Goal: Task Accomplishment & Management: Manage account settings

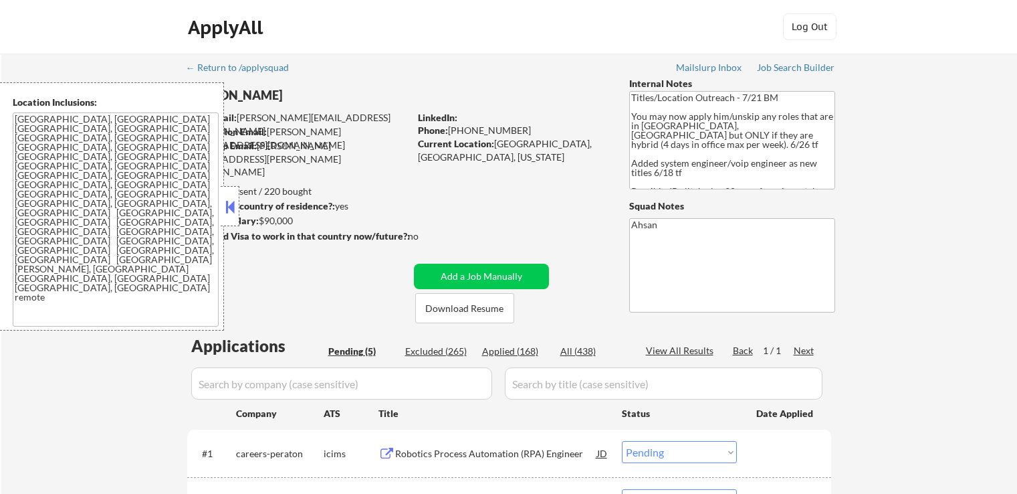
select select ""pending""
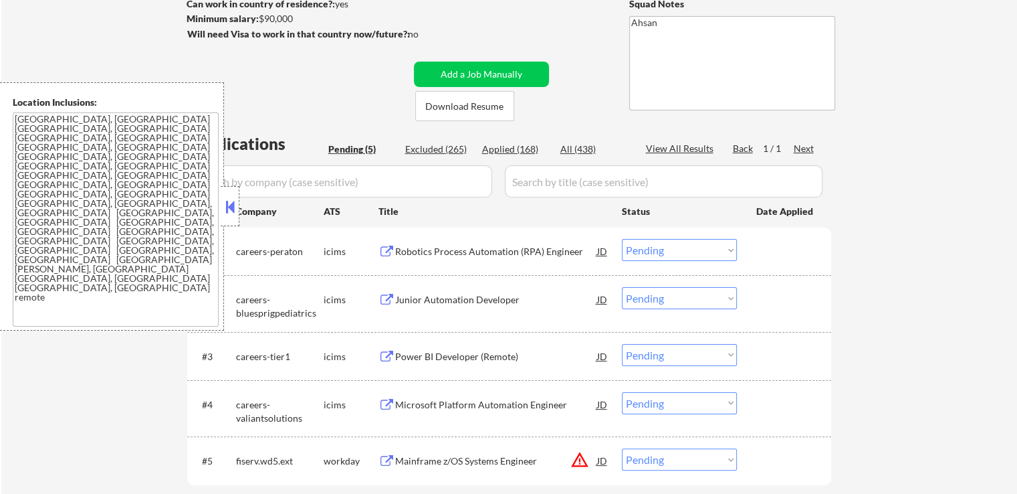
scroll to position [268, 0]
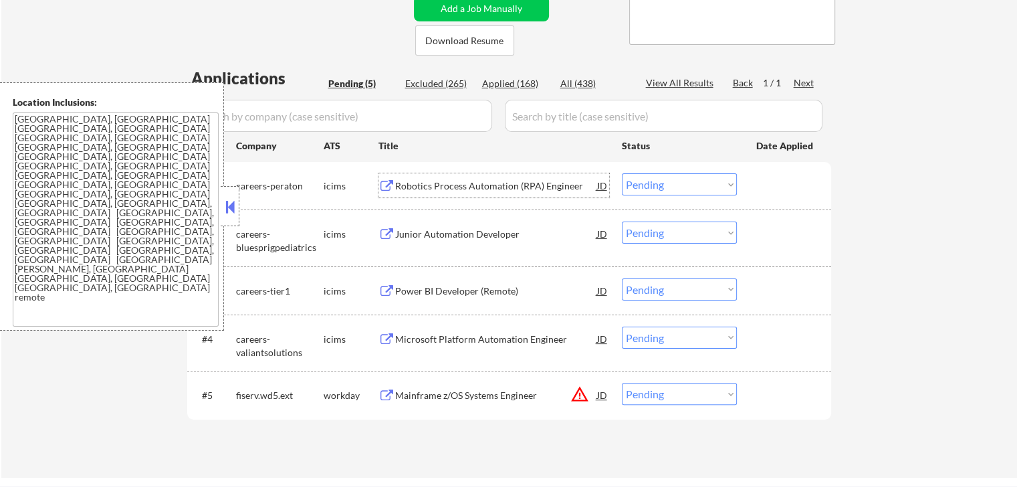
click at [430, 187] on div "Robotics Process Automation (RPA) Engineer" at bounding box center [496, 185] width 202 height 13
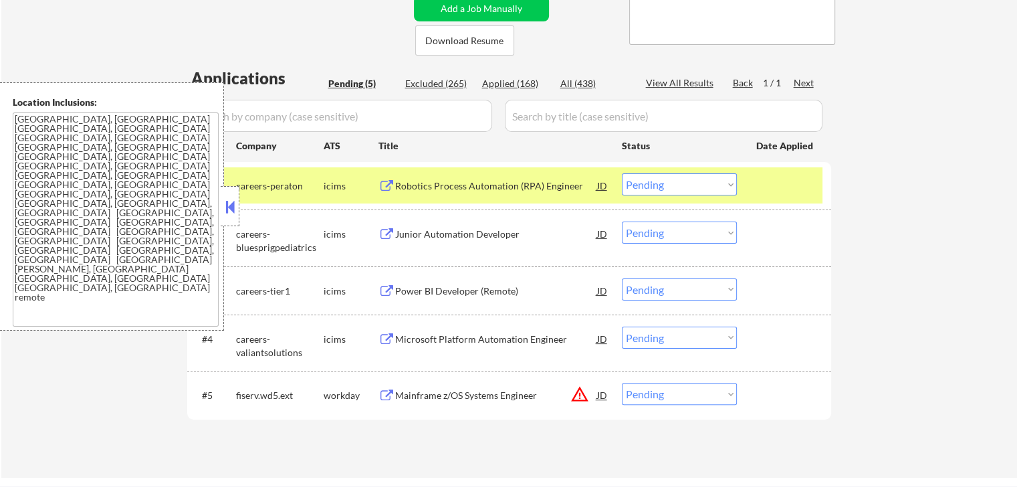
click at [425, 229] on div "Junior Automation Developer" at bounding box center [496, 233] width 202 height 13
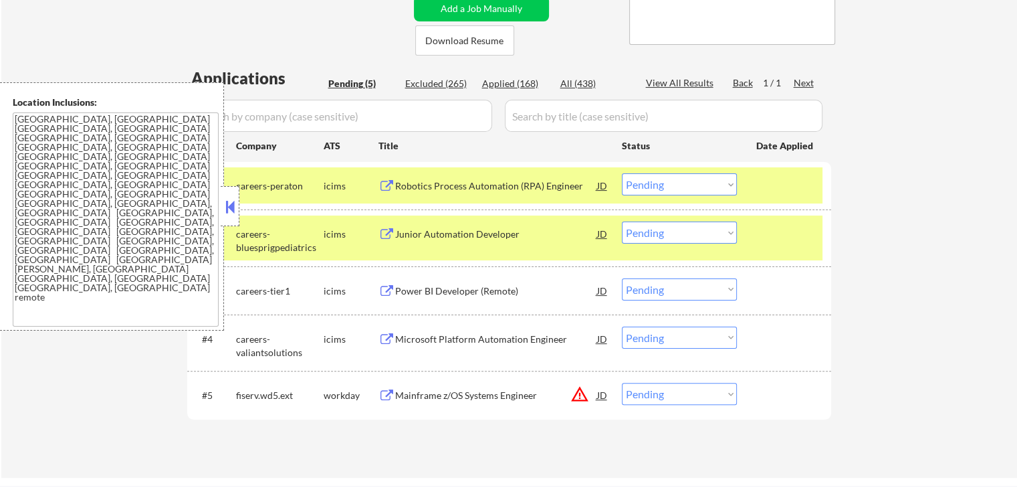
click at [420, 289] on div "Power BI Developer (Remote)" at bounding box center [496, 290] width 202 height 13
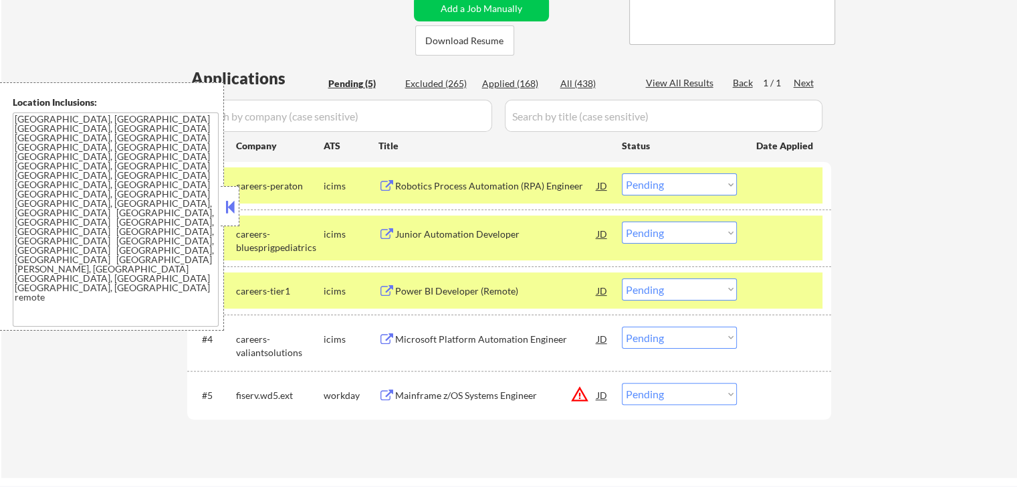
drag, startPoint x: 423, startPoint y: 332, endPoint x: 427, endPoint y: 338, distance: 7.1
click at [425, 333] on div "Microsoft Platform Automation Engineer" at bounding box center [496, 338] width 202 height 13
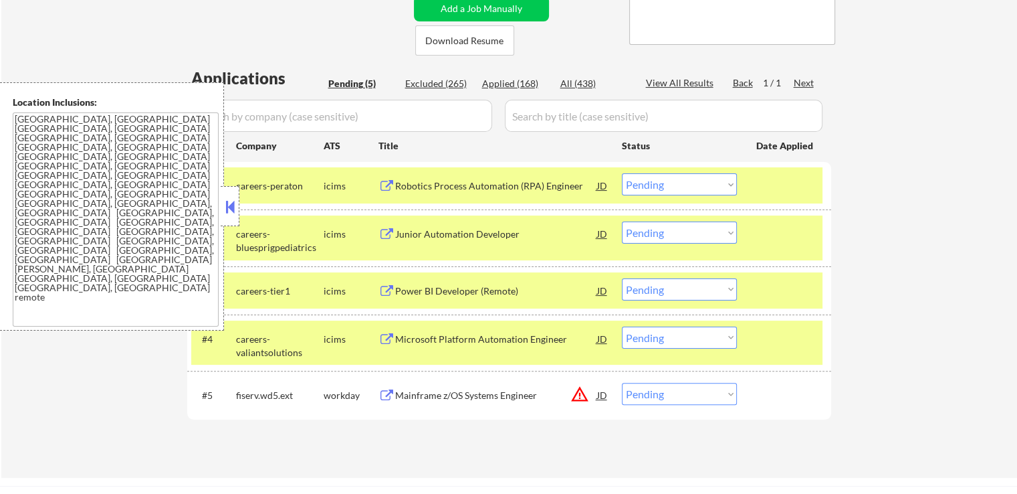
click at [407, 399] on div "Mainframe z/OS Systems Engineer" at bounding box center [496, 395] width 202 height 13
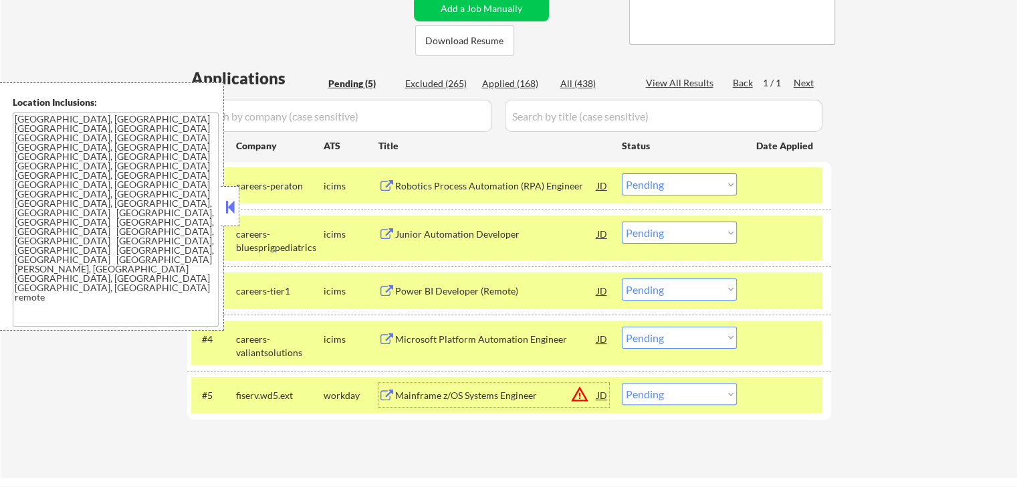
click at [656, 235] on select "Choose an option... Pending Applied Excluded (Questions) Excluded (Expired) Exc…" at bounding box center [679, 232] width 115 height 22
click at [622, 221] on select "Choose an option... Pending Applied Excluded (Questions) Excluded (Expired) Exc…" at bounding box center [679, 232] width 115 height 22
select select ""pending""
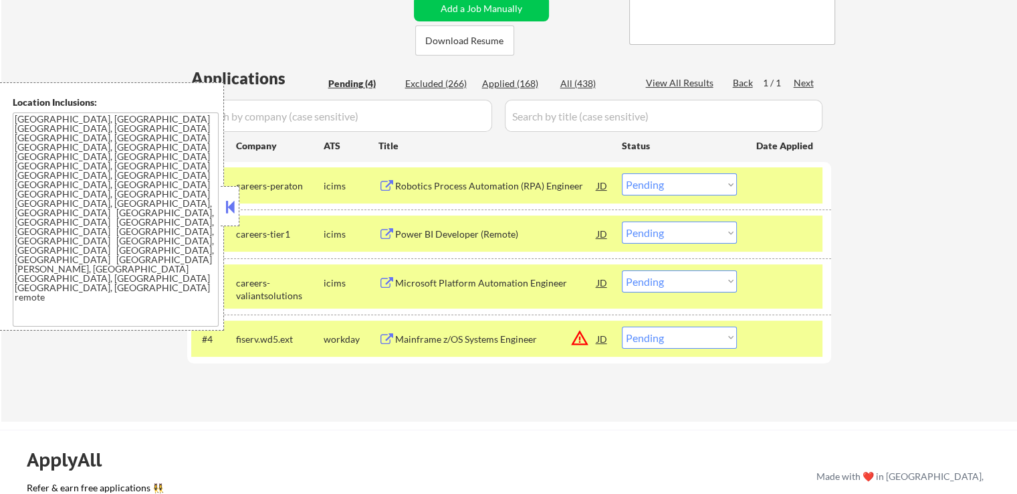
click at [664, 284] on select "Choose an option... Pending Applied Excluded (Questions) Excluded (Expired) Exc…" at bounding box center [679, 281] width 115 height 22
click at [622, 270] on select "Choose an option... Pending Applied Excluded (Questions) Excluded (Expired) Exc…" at bounding box center [679, 281] width 115 height 22
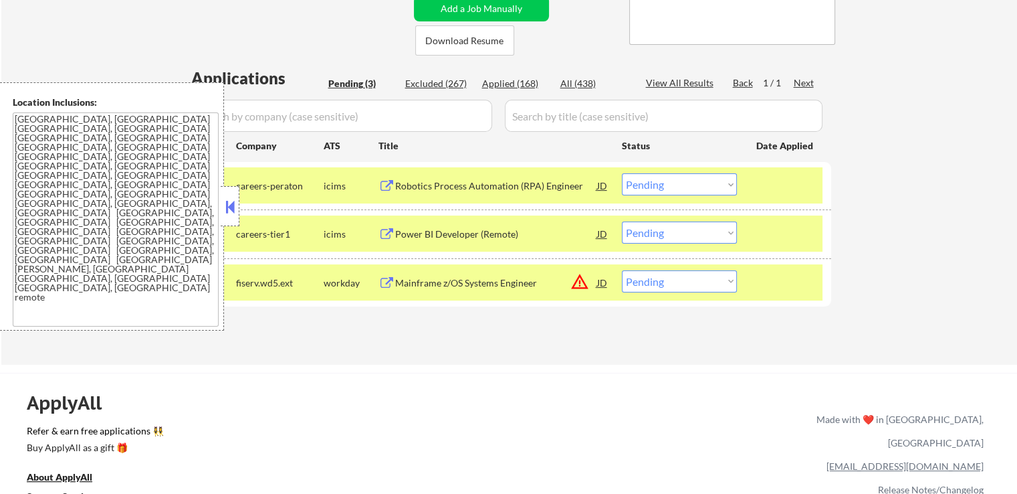
click at [660, 282] on select "Choose an option... Pending Applied Excluded (Questions) Excluded (Expired) Exc…" at bounding box center [679, 281] width 115 height 22
select select ""excluded__bad_match_""
click at [622, 270] on select "Choose an option... Pending Applied Excluded (Questions) Excluded (Expired) Exc…" at bounding box center [679, 281] width 115 height 22
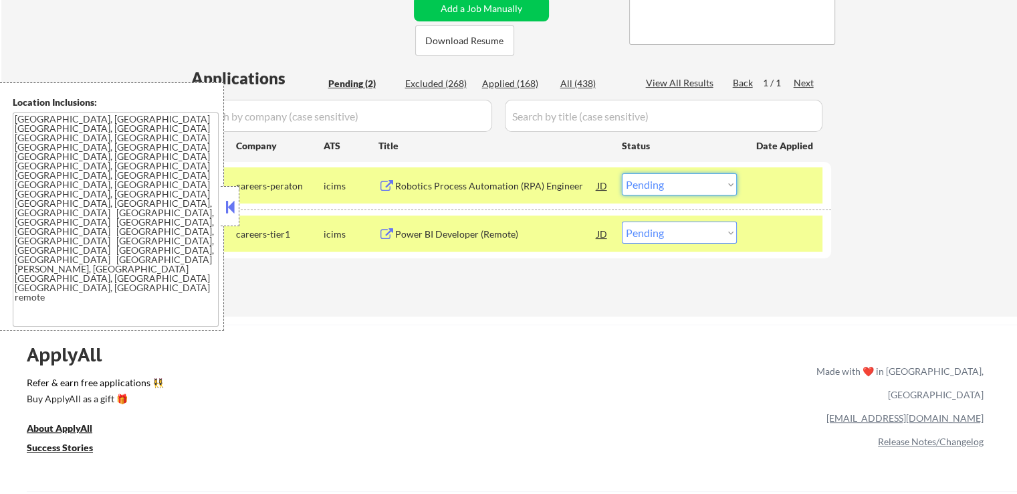
click at [675, 193] on select "Choose an option... Pending Applied Excluded (Questions) Excluded (Expired) Exc…" at bounding box center [679, 184] width 115 height 22
click at [622, 173] on select "Choose an option... Pending Applied Excluded (Questions) Excluded (Expired) Exc…" at bounding box center [679, 184] width 115 height 22
select select ""pending""
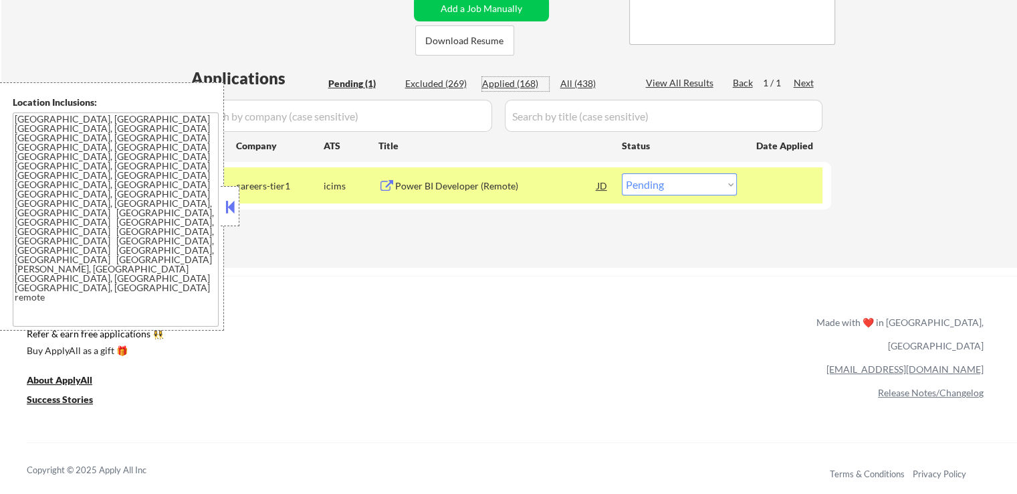
click at [512, 84] on div "Applied (168)" at bounding box center [515, 83] width 67 height 13
select select ""applied""
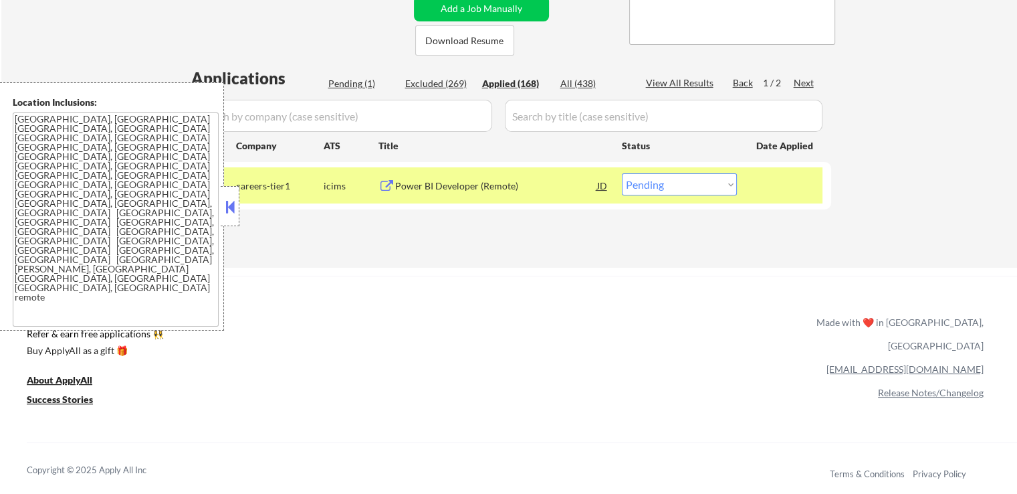
select select ""applied""
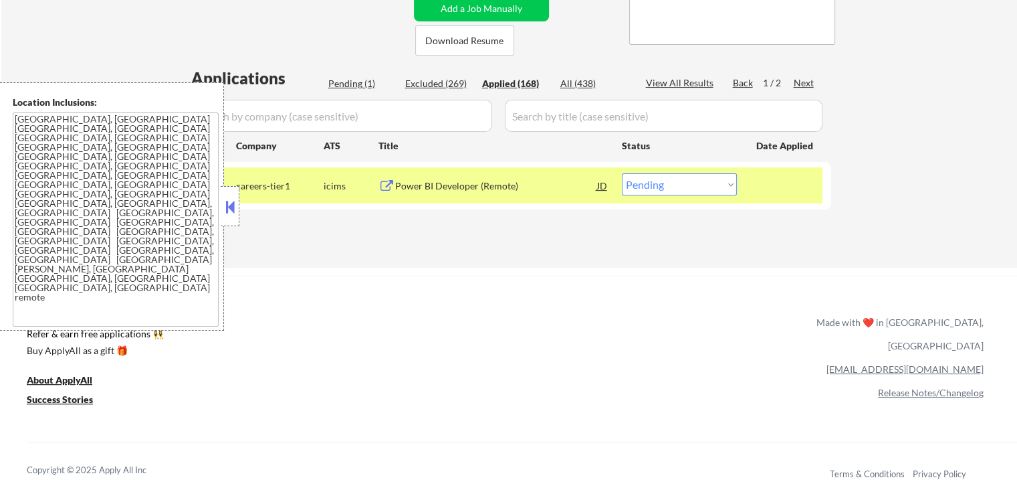
select select ""applied""
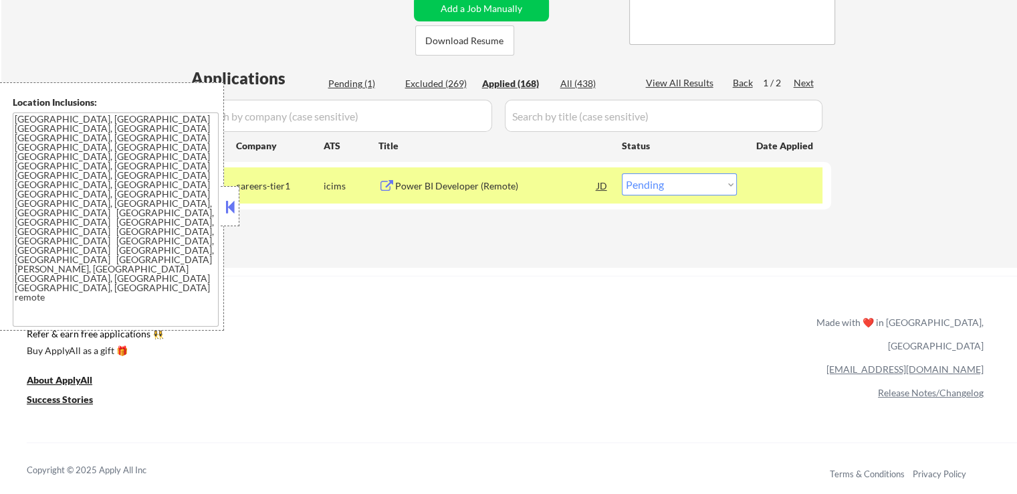
select select ""applied""
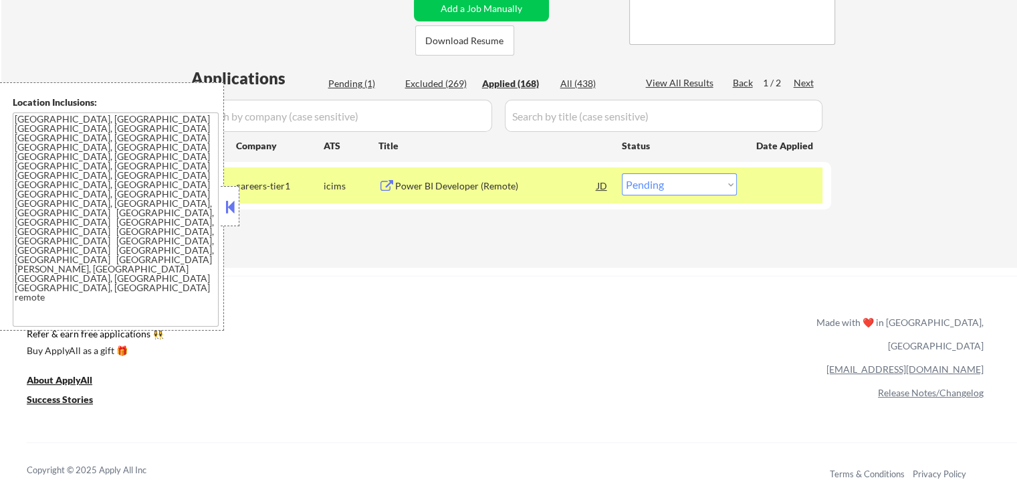
select select ""applied""
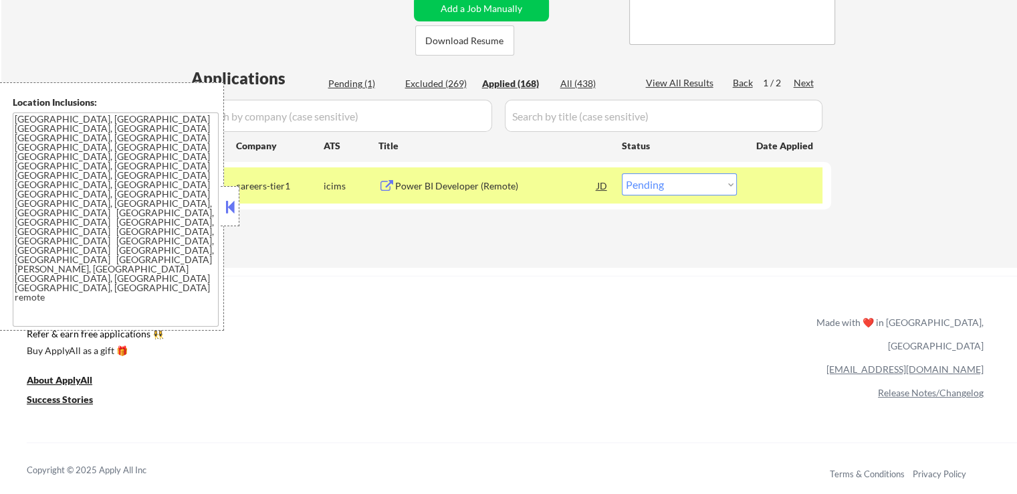
select select ""applied""
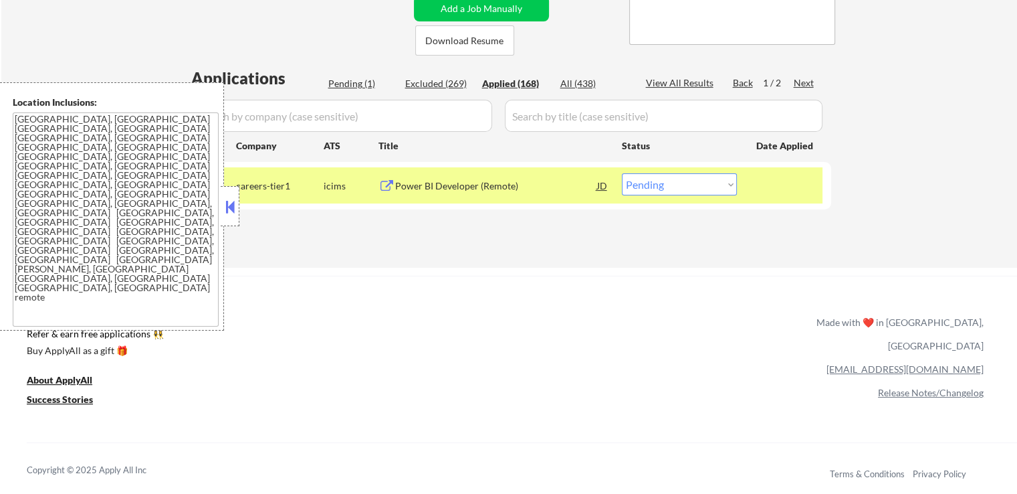
select select ""applied""
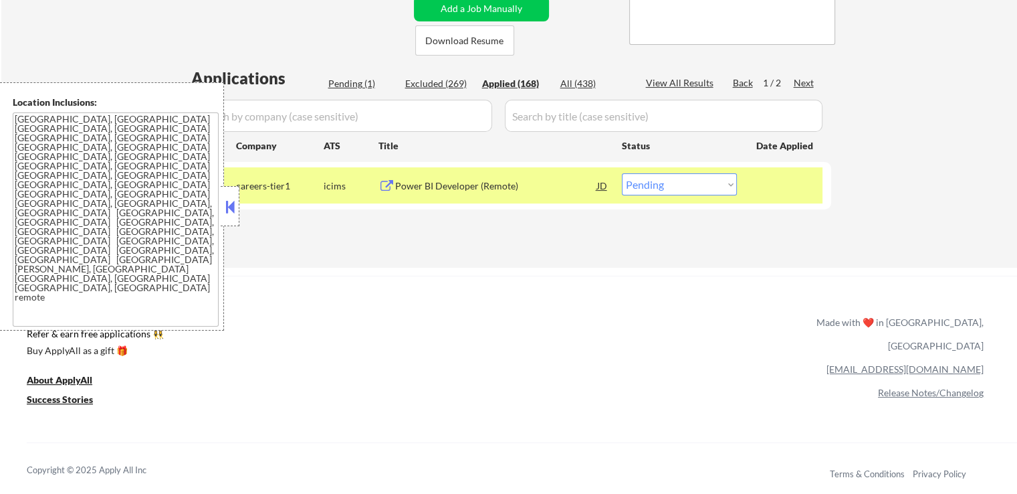
select select ""applied""
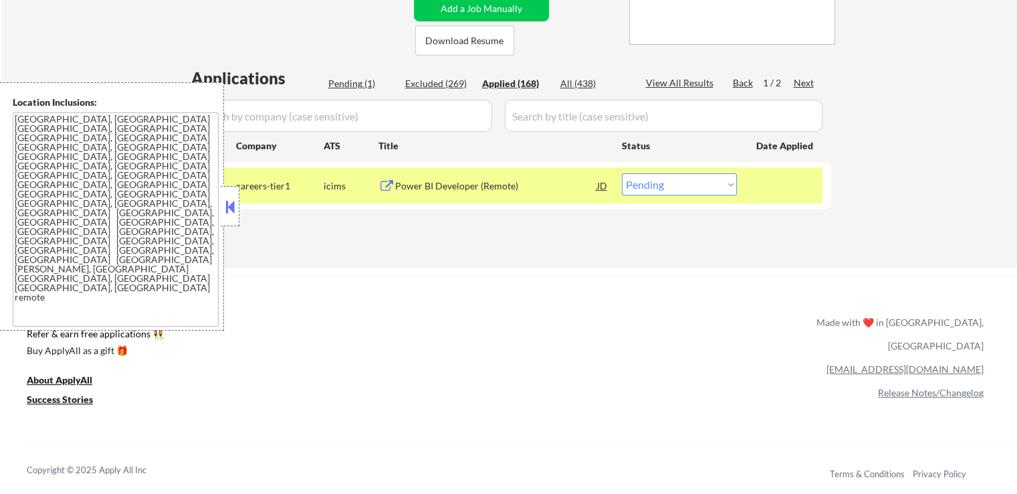
select select ""applied""
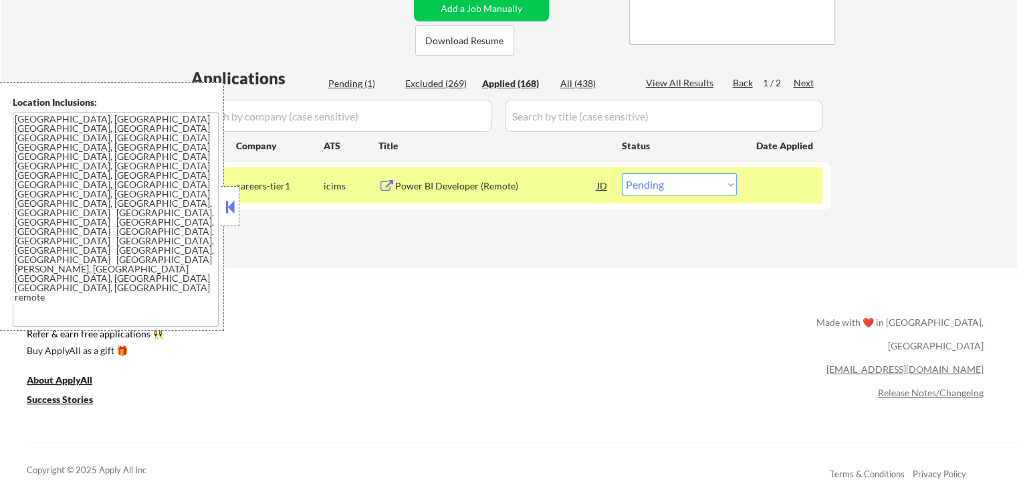
select select ""applied""
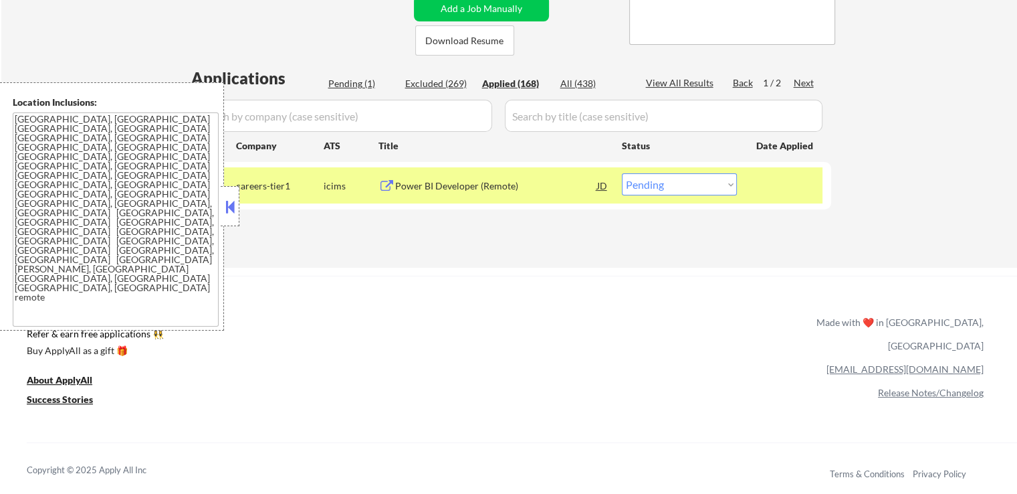
select select ""applied""
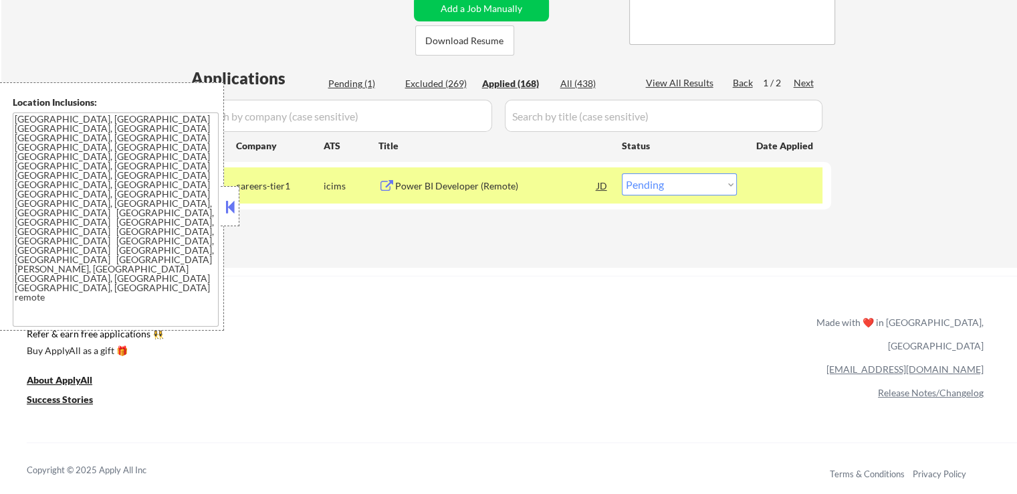
select select ""applied""
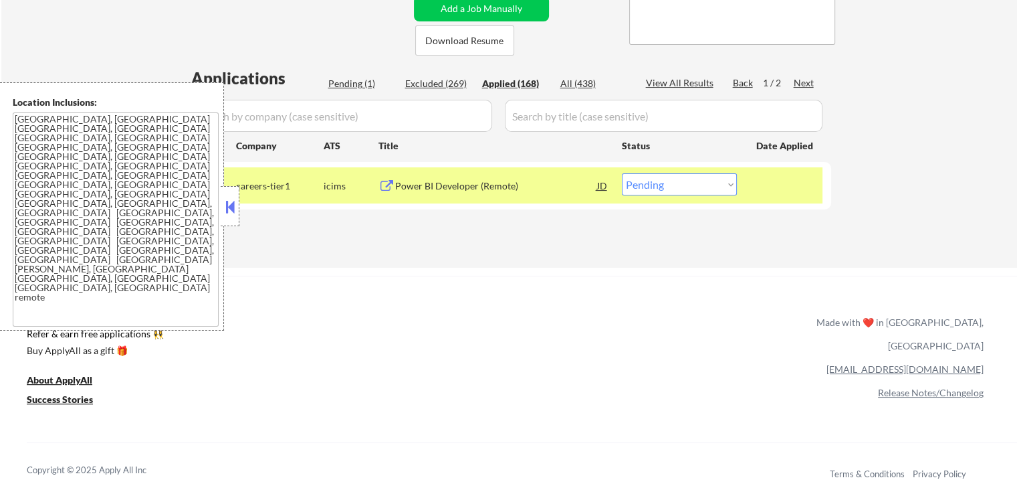
select select ""applied""
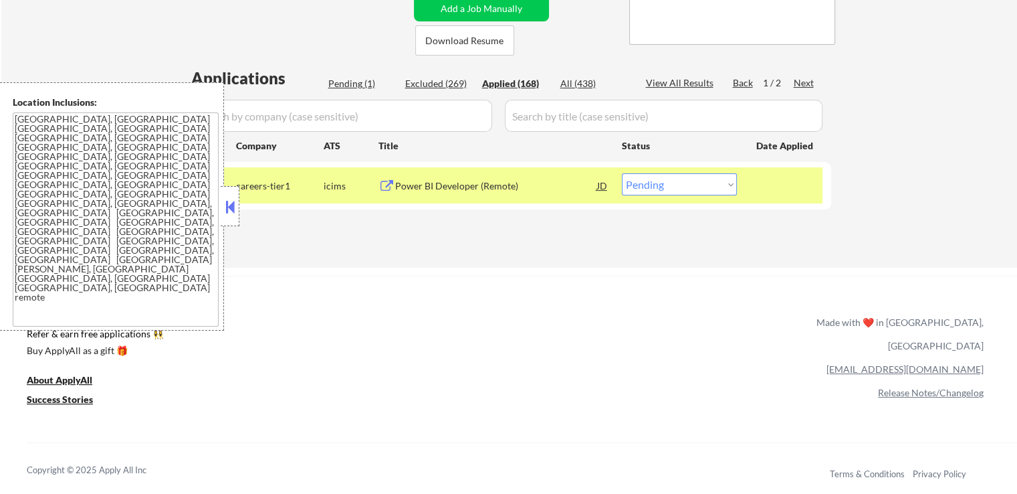
select select ""applied""
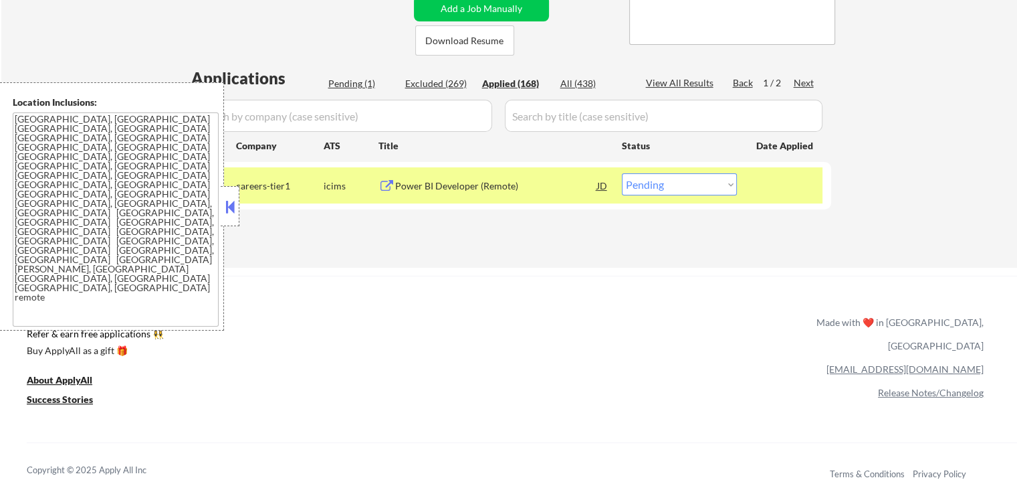
select select ""applied""
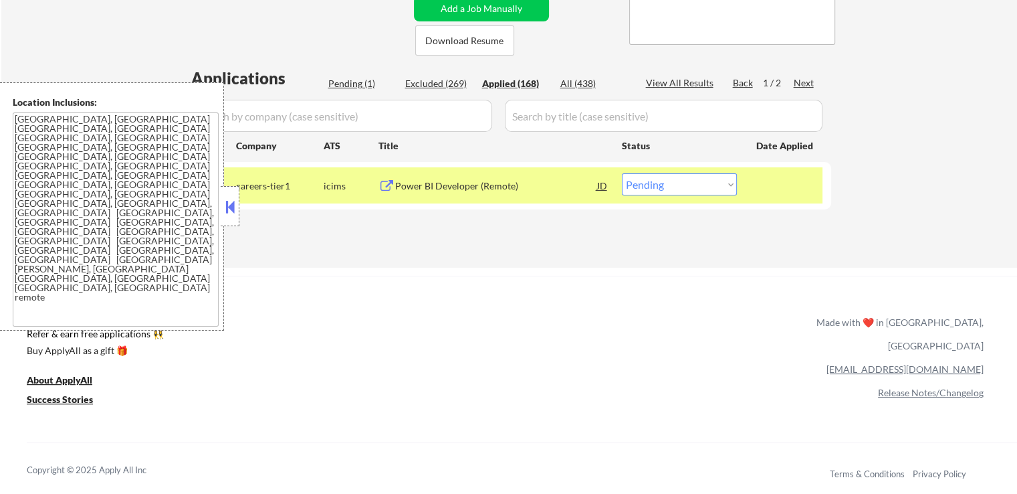
select select ""applied""
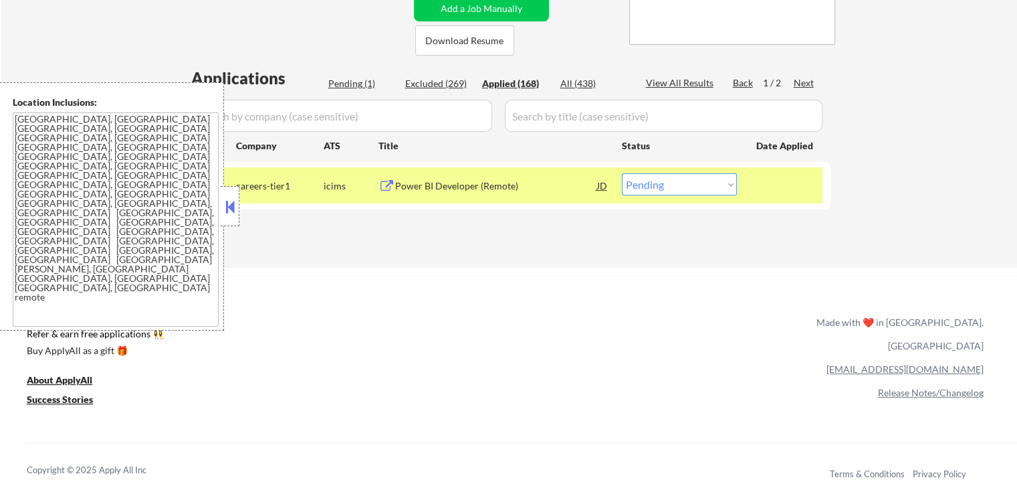
select select ""applied""
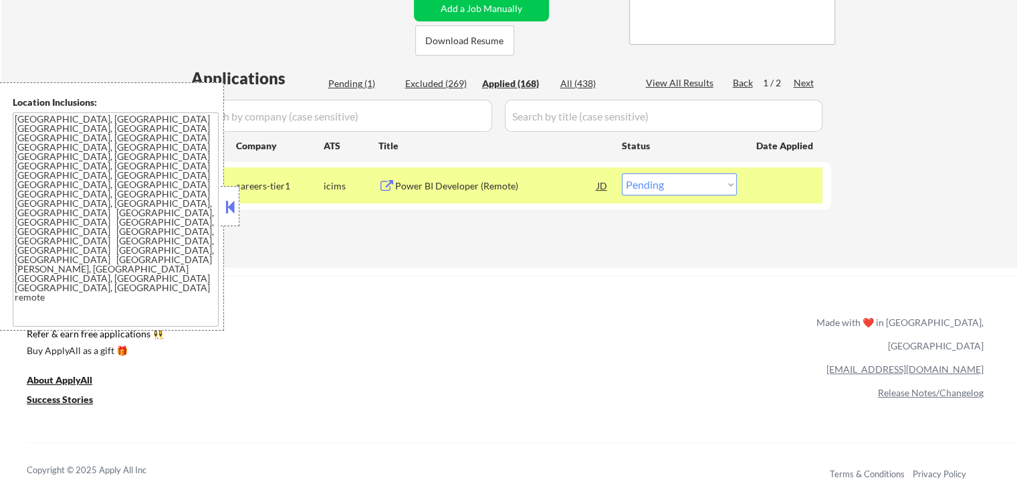
select select ""applied""
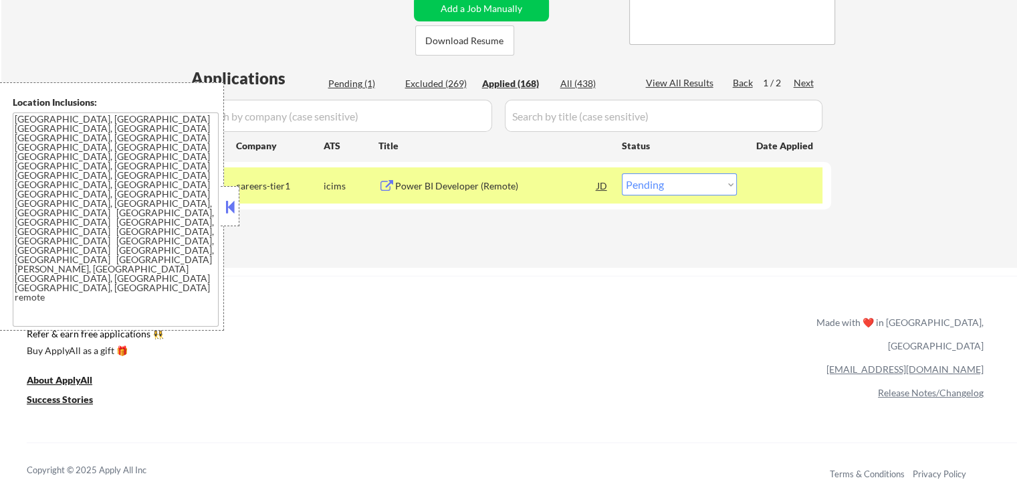
select select ""applied""
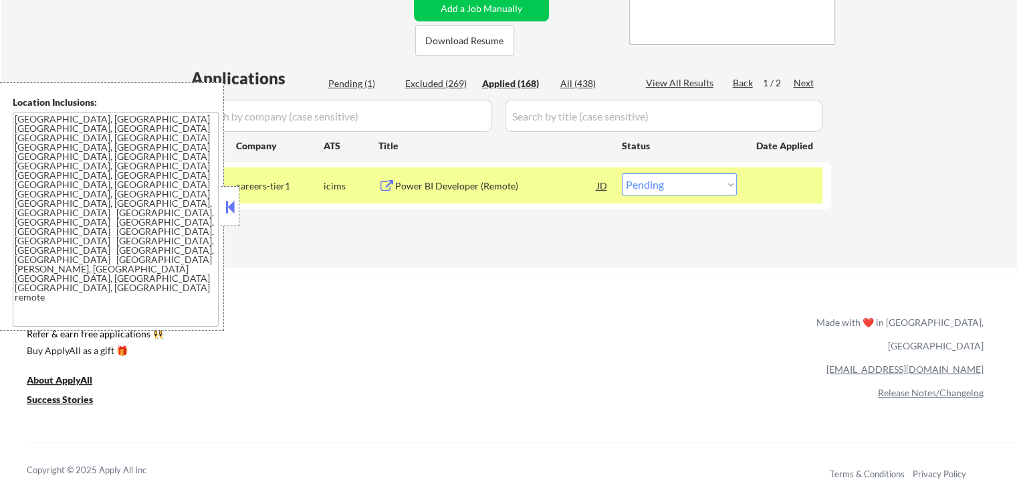
select select ""applied""
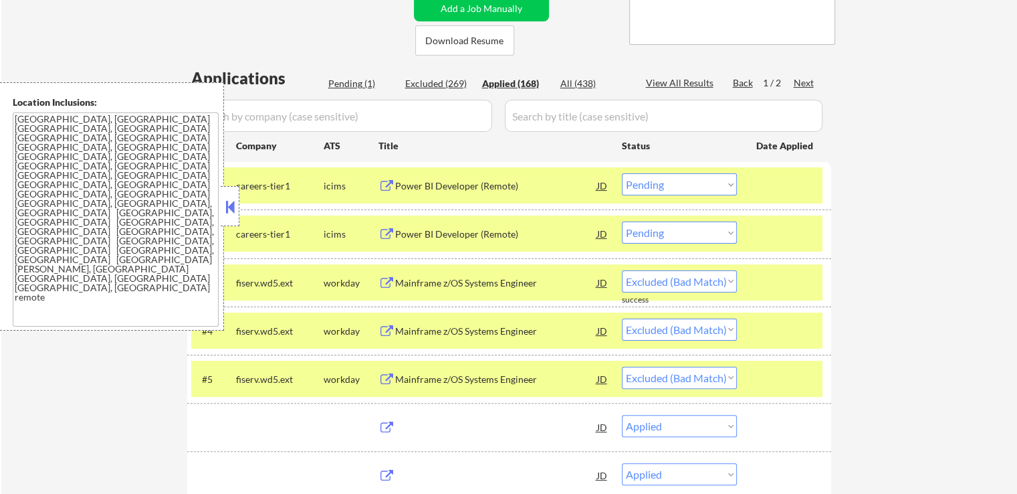
select select ""applied""
